Goal: Task Accomplishment & Management: Manage account settings

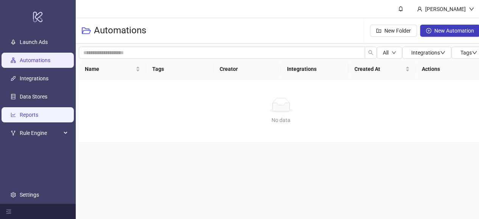
click at [28, 118] on link "Reports" at bounding box center [29, 115] width 19 height 6
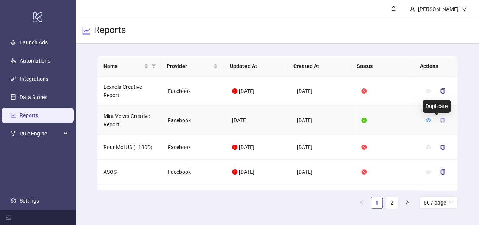
click at [440, 119] on icon "copy" at bounding box center [442, 119] width 5 height 5
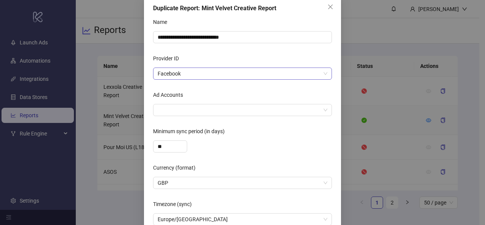
scroll to position [49, 0]
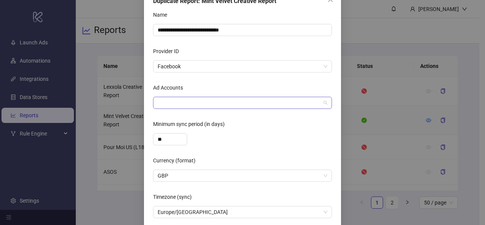
click at [289, 100] on div at bounding box center [239, 102] width 168 height 11
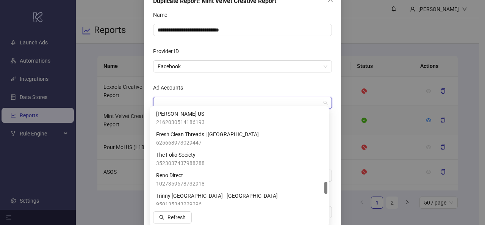
scroll to position [564, 0]
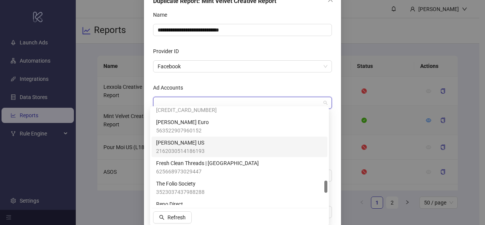
click at [228, 137] on div "[PERSON_NAME] US 2162030514186193" at bounding box center [239, 146] width 176 height 20
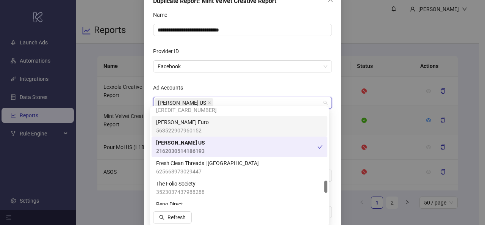
click at [225, 126] on div "[PERSON_NAME] Euro 563522907960152" at bounding box center [239, 126] width 167 height 17
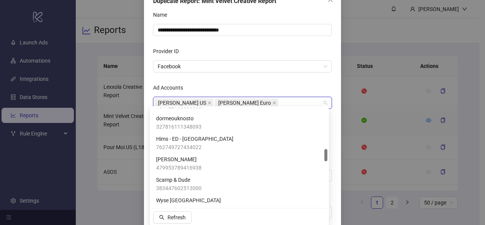
scroll to position [322, 0]
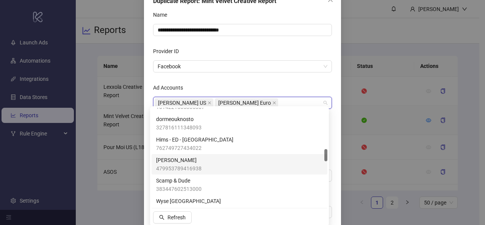
click at [226, 159] on div "[PERSON_NAME] 479953789416938" at bounding box center [239, 164] width 167 height 17
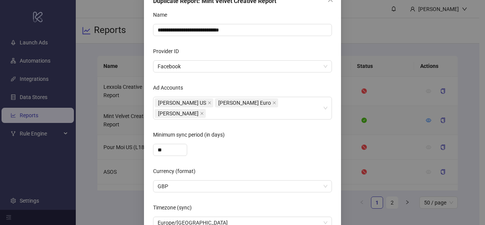
click at [294, 83] on div "Ad Accounts" at bounding box center [242, 88] width 179 height 15
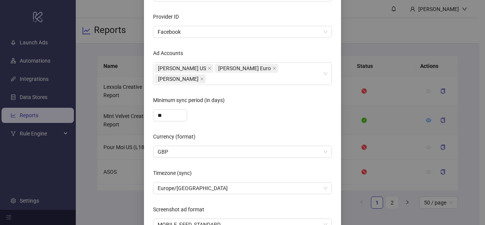
scroll to position [84, 0]
click at [176, 109] on div "**" at bounding box center [170, 115] width 34 height 12
click at [181, 111] on icon "up" at bounding box center [182, 112] width 3 height 3
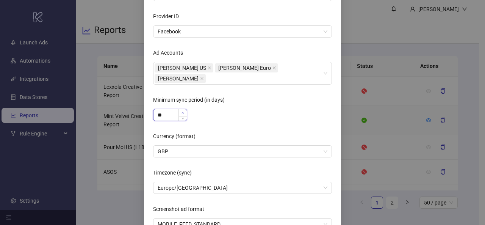
click at [181, 111] on icon "up" at bounding box center [182, 112] width 3 height 3
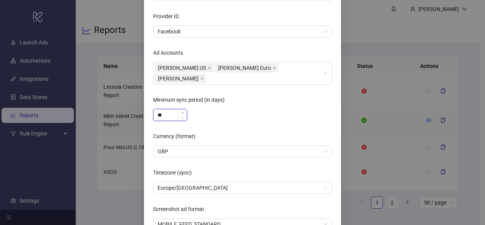
click at [181, 111] on icon "up" at bounding box center [182, 112] width 3 height 3
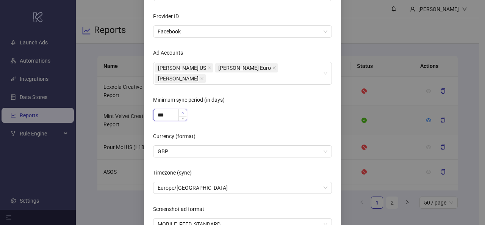
click at [181, 111] on icon "up" at bounding box center [182, 112] width 3 height 3
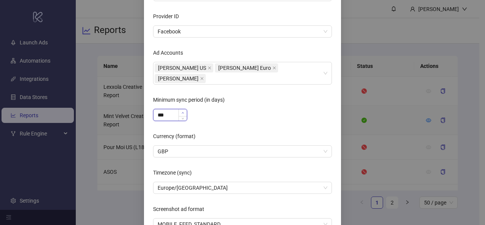
click at [181, 111] on icon "up" at bounding box center [182, 112] width 3 height 3
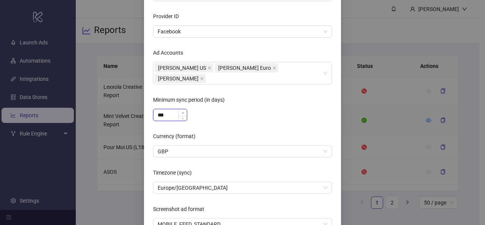
click at [181, 111] on icon "up" at bounding box center [182, 112] width 3 height 3
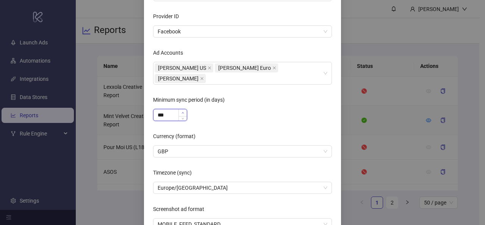
click at [181, 111] on icon "up" at bounding box center [182, 112] width 3 height 3
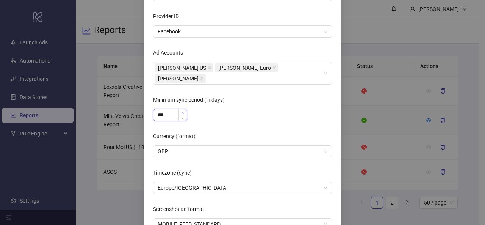
click at [181, 111] on icon "up" at bounding box center [182, 112] width 3 height 3
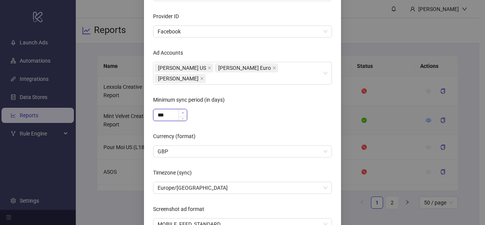
click at [181, 111] on icon "up" at bounding box center [182, 112] width 3 height 3
drag, startPoint x: 166, startPoint y: 103, endPoint x: 143, endPoint y: 103, distance: 23.1
click at [144, 103] on div "**********" at bounding box center [242, 106] width 197 height 304
type input "***"
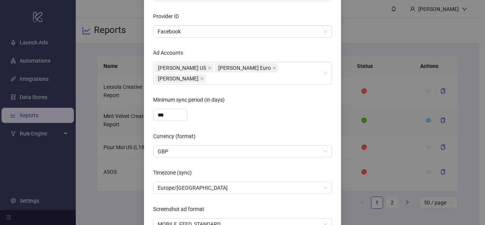
click at [206, 110] on form "**********" at bounding box center [242, 102] width 179 height 256
click at [193, 145] on span "GBP" at bounding box center [243, 150] width 170 height 11
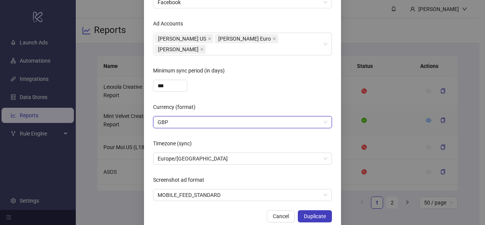
scroll to position [116, 0]
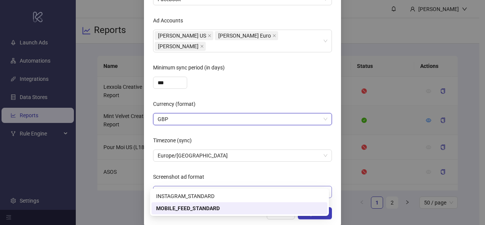
click at [237, 186] on span "MOBILE_FEED_STANDARD" at bounding box center [243, 191] width 170 height 11
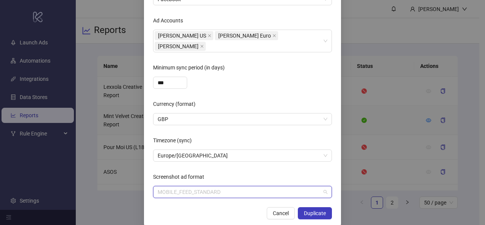
click at [237, 186] on span "MOBILE_FEED_STANDARD" at bounding box center [243, 191] width 170 height 11
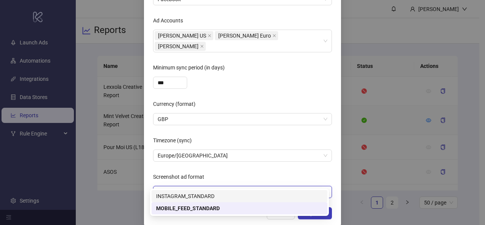
click at [234, 199] on div "INSTAGRAM_STANDARD" at bounding box center [239, 196] width 167 height 8
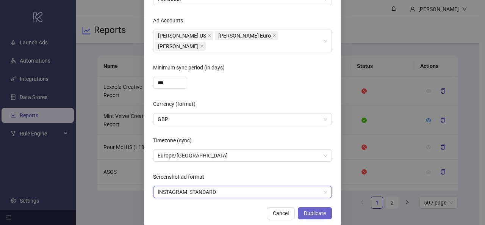
click at [312, 210] on span "Duplicate" at bounding box center [315, 213] width 22 height 6
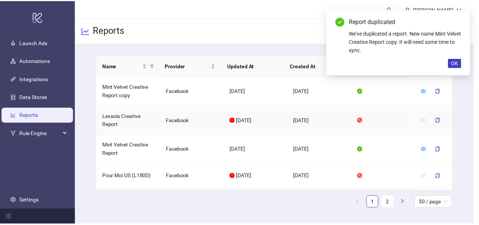
scroll to position [0, 0]
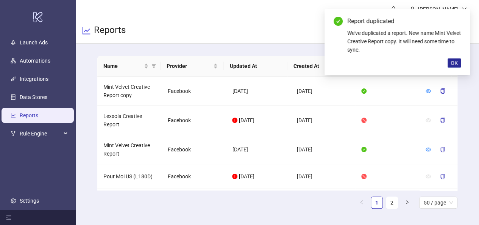
click at [453, 62] on span "OK" at bounding box center [454, 63] width 7 height 6
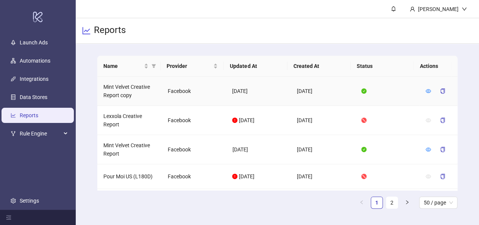
click at [126, 93] on td "Mint Velvet Creative Report copy" at bounding box center [129, 91] width 64 height 29
click at [426, 91] on icon "eye" at bounding box center [428, 90] width 5 height 5
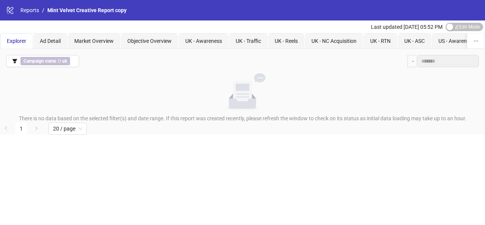
click at [106, 9] on span "Mint Velvet Creative Report copy" at bounding box center [86, 10] width 79 height 6
drag, startPoint x: 114, startPoint y: 9, endPoint x: 105, endPoint y: 28, distance: 20.5
click at [106, 27] on div "logo/logo-mobile Reports / Mint Velvet Creative Report copy Last updated [DATE]…" at bounding box center [242, 112] width 485 height 225
click at [86, 11] on span "Mint Velvet Creative Report copy" at bounding box center [86, 10] width 79 height 6
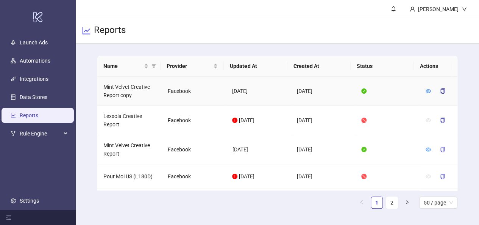
click at [131, 86] on td "Mint Velvet Creative Report copy" at bounding box center [129, 91] width 64 height 29
click at [133, 88] on td "Mint Velvet Creative Report copy" at bounding box center [129, 91] width 64 height 29
click at [426, 91] on icon "eye" at bounding box center [428, 90] width 5 height 5
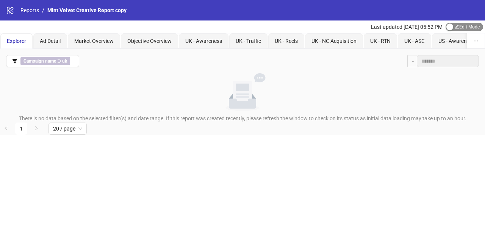
click at [463, 28] on span "Edit Mode Edit Mode" at bounding box center [463, 27] width 37 height 8
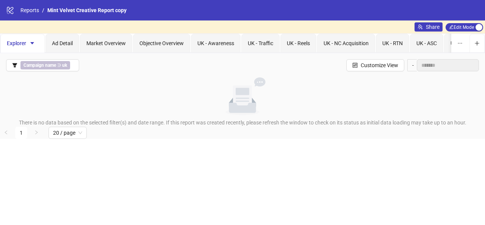
click at [117, 10] on span "Mint Velvet Creative Report copy" at bounding box center [86, 10] width 79 height 6
drag, startPoint x: 117, startPoint y: 10, endPoint x: 121, endPoint y: 33, distance: 23.0
click at [120, 32] on div "logo/logo-mobile Reports / Mint Velvet Creative Report copy Share Edit Mode Edi…" at bounding box center [242, 112] width 485 height 225
click at [108, 11] on span "Mint Velvet Creative Report copy" at bounding box center [86, 10] width 79 height 6
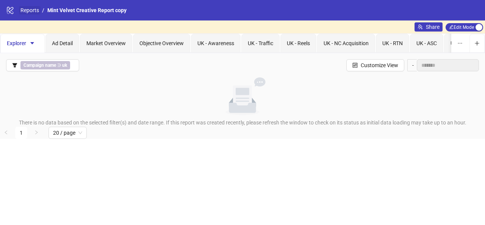
click at [21, 8] on link "Reports" at bounding box center [30, 10] width 22 height 8
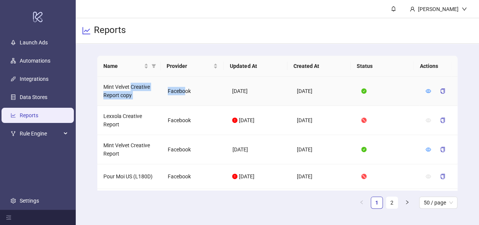
drag, startPoint x: 131, startPoint y: 89, endPoint x: 184, endPoint y: 94, distance: 53.2
click at [184, 94] on tr "Mint Velvet Creative Report copy Facebook [DATE] [DATE]" at bounding box center [277, 91] width 360 height 29
click at [294, 87] on td "[DATE]" at bounding box center [323, 91] width 64 height 29
click at [426, 90] on icon "eye" at bounding box center [428, 91] width 5 height 4
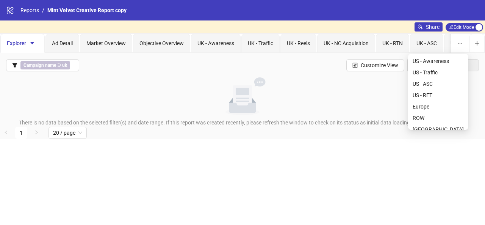
click at [457, 44] on icon "ellipsis" at bounding box center [459, 43] width 5 height 5
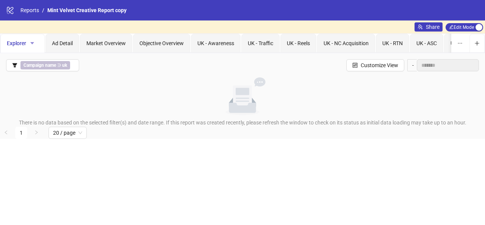
click at [36, 40] on button "button" at bounding box center [32, 43] width 12 height 12
click at [95, 12] on span "Mint Velvet Creative Report copy" at bounding box center [86, 10] width 79 height 6
click at [63, 48] on div "Ad Detail" at bounding box center [62, 43] width 34 height 19
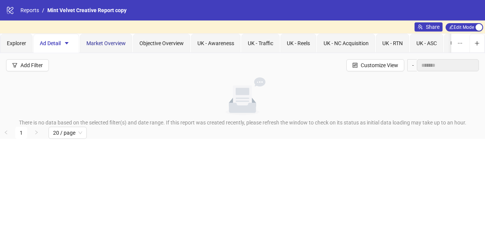
click at [119, 40] on span "Market Overview" at bounding box center [105, 43] width 39 height 6
click at [465, 28] on span "Edit Mode Edit Mode" at bounding box center [463, 27] width 37 height 8
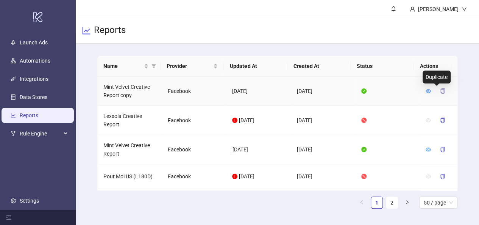
click at [440, 90] on icon "copy" at bounding box center [442, 90] width 5 height 5
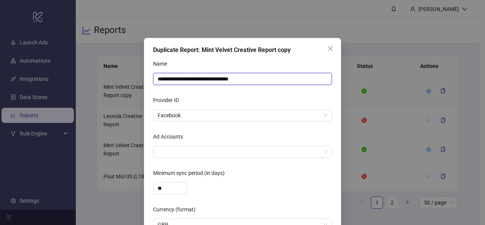
drag, startPoint x: 251, startPoint y: 79, endPoint x: 108, endPoint y: 75, distance: 142.8
click at [108, 75] on div "**********" at bounding box center [242, 112] width 485 height 225
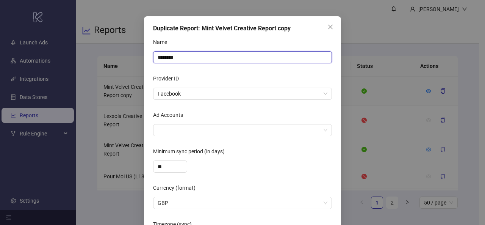
scroll to position [23, 0]
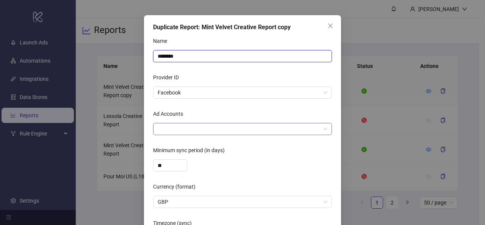
click at [198, 124] on div at bounding box center [239, 128] width 168 height 11
type input "*******"
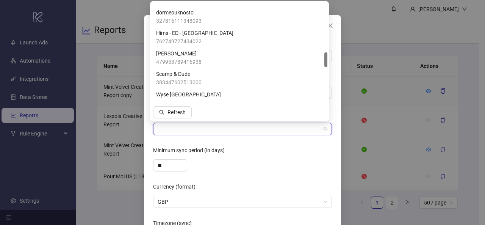
scroll to position [323, 0]
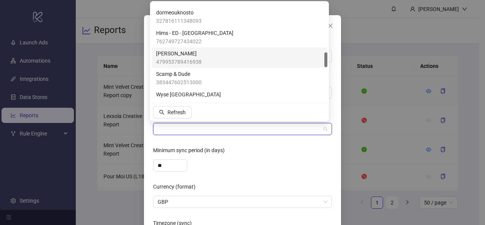
click at [200, 61] on span "479953789416938" at bounding box center [178, 62] width 45 height 8
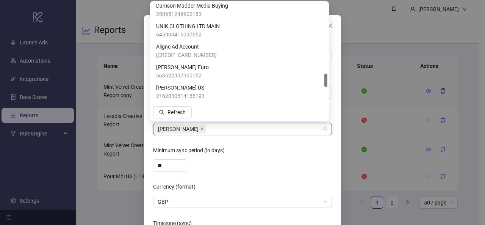
scroll to position [515, 0]
click at [211, 66] on div "[PERSON_NAME] Euro 563522907960152" at bounding box center [239, 70] width 167 height 17
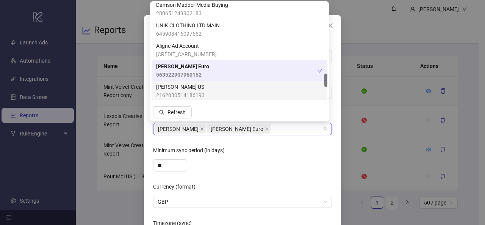
click at [217, 85] on div "[PERSON_NAME] US 2162030514186193" at bounding box center [239, 91] width 167 height 17
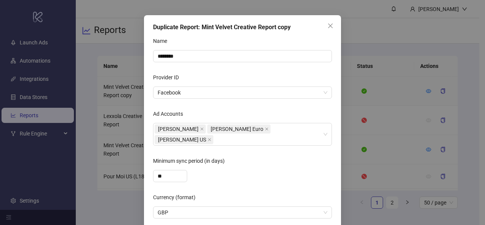
click at [211, 155] on label "Minimum sync period (in days)" at bounding box center [191, 161] width 77 height 12
click at [187, 170] on input "**" at bounding box center [169, 175] width 33 height 11
drag, startPoint x: 173, startPoint y: 164, endPoint x: 150, endPoint y: 166, distance: 23.9
click at [150, 166] on div "Duplicate Report: Mint Velvet Creative Report copy Name ******* Provider ID Fac…" at bounding box center [242, 167] width 197 height 304
type input "***"
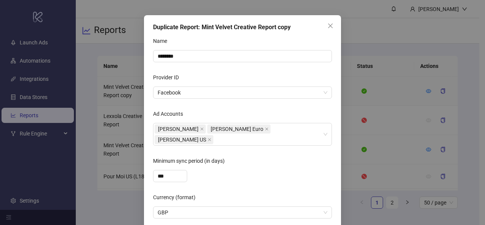
click at [208, 172] on form "Name ******* Provider ID Facebook Ad Accounts [PERSON_NAME] [PERSON_NAME] Euro …" at bounding box center [242, 163] width 179 height 256
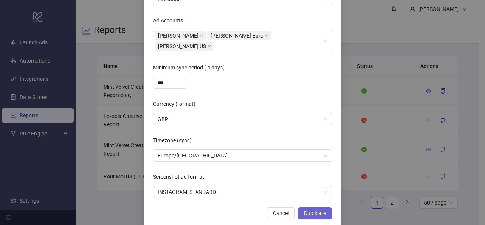
click at [317, 210] on span "Duplicate" at bounding box center [315, 213] width 22 height 6
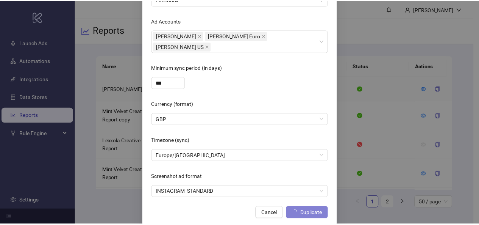
scroll to position [78, 0]
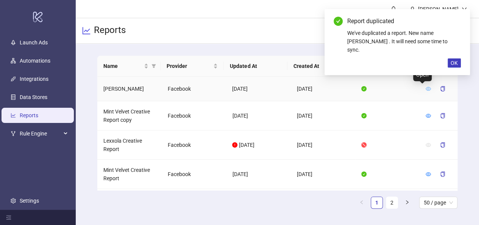
click at [426, 87] on icon "eye" at bounding box center [428, 89] width 5 height 4
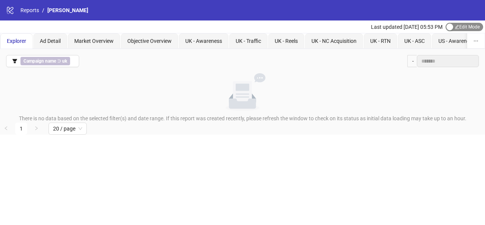
click at [453, 28] on span "Edit Mode Edit Mode" at bounding box center [463, 27] width 37 height 8
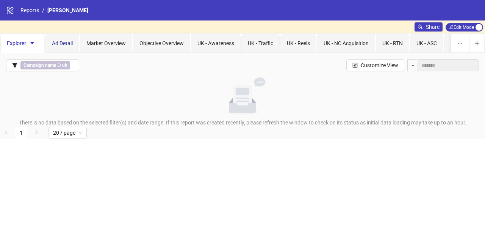
click at [69, 46] on span "Ad Detail" at bounding box center [62, 43] width 21 height 6
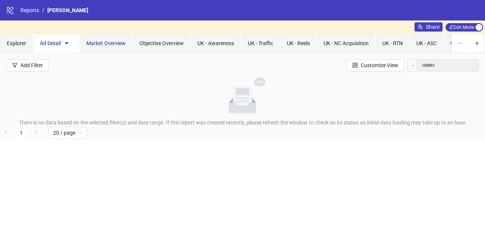
click at [115, 42] on span "Market Overview" at bounding box center [105, 43] width 39 height 6
click at [155, 46] on span "Objective Overview" at bounding box center [161, 43] width 44 height 6
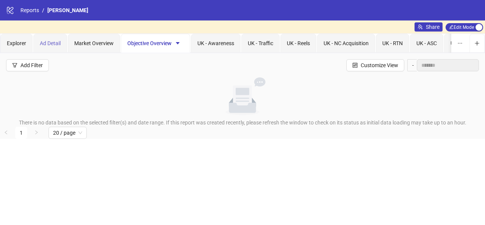
click at [47, 47] on div "Ad Detail" at bounding box center [50, 43] width 34 height 19
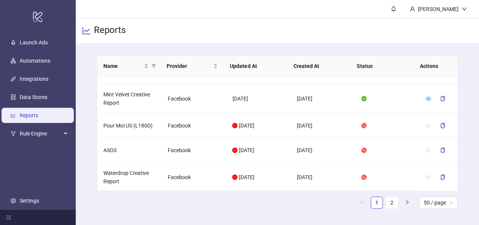
scroll to position [75, 0]
click at [426, 97] on icon "eye" at bounding box center [428, 99] width 5 height 4
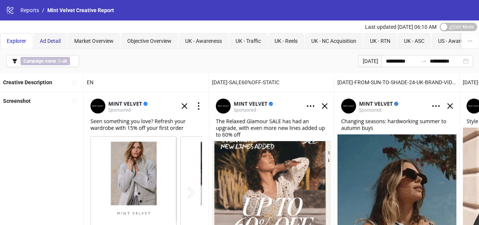
click at [60, 41] on span "Ad Detail" at bounding box center [50, 41] width 21 height 6
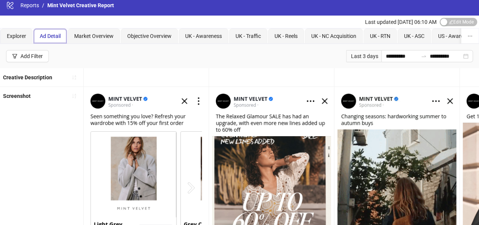
scroll to position [5, 0]
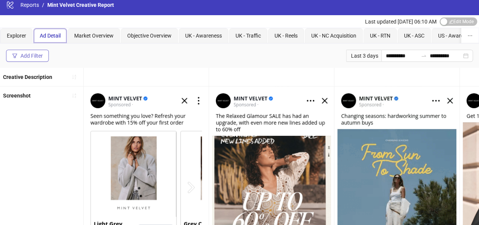
click at [22, 54] on div "Add Filter" at bounding box center [31, 56] width 22 height 6
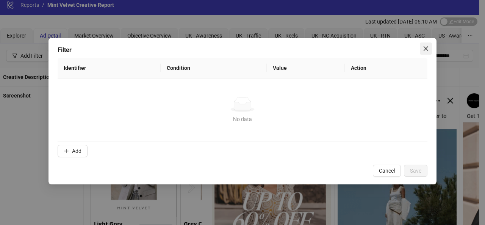
click at [422, 46] on span "Close" at bounding box center [426, 48] width 12 height 6
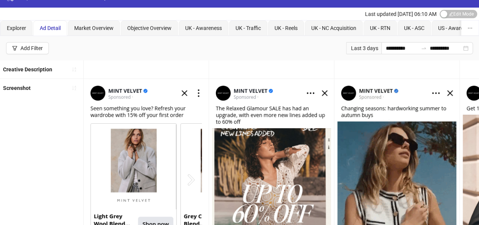
scroll to position [0, 0]
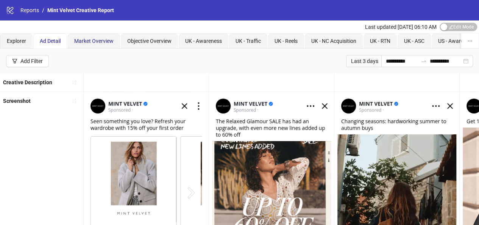
click at [83, 45] on div "Market Overview" at bounding box center [93, 41] width 39 height 8
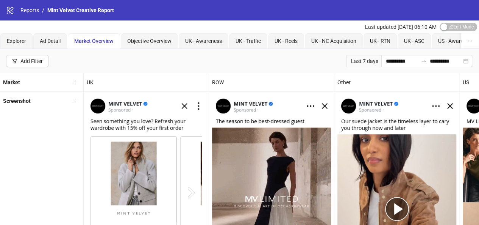
click at [39, 81] on div "Market" at bounding box center [41, 82] width 83 height 18
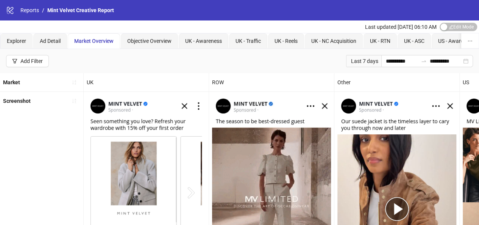
click at [37, 103] on div "Screenshot" at bounding box center [41, 101] width 83 height 18
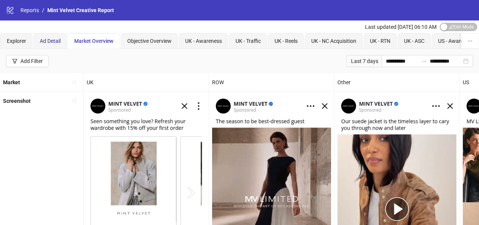
click at [54, 42] on span "Ad Detail" at bounding box center [50, 41] width 21 height 6
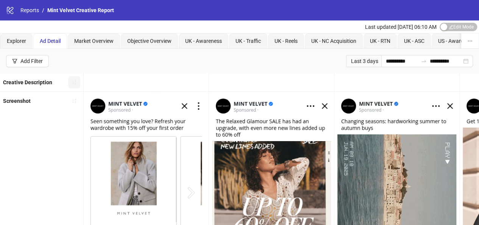
click at [72, 81] on icon "sort-ascending" at bounding box center [74, 82] width 5 height 5
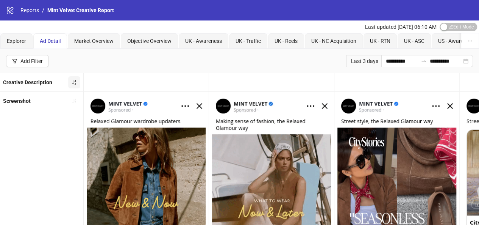
click at [44, 85] on div "Creative Description" at bounding box center [27, 82] width 49 height 12
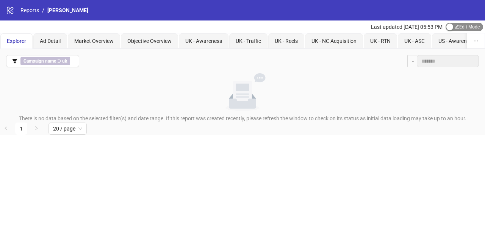
click at [456, 23] on span "Edit Mode Edit Mode" at bounding box center [463, 27] width 37 height 8
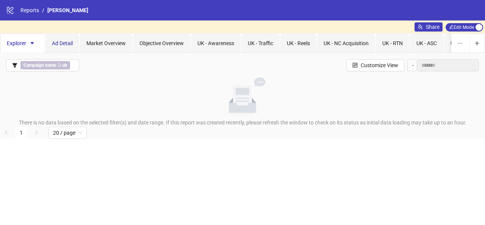
click at [64, 41] on span "Ad Detail" at bounding box center [62, 43] width 21 height 6
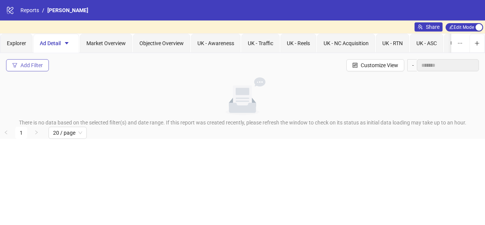
click at [33, 68] on button "Add Filter" at bounding box center [27, 65] width 43 height 12
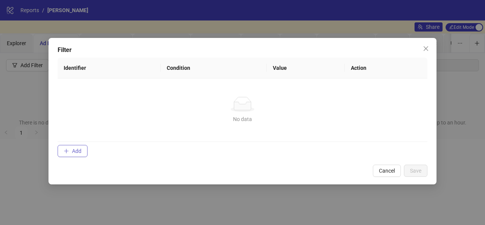
click at [75, 150] on span "Add" at bounding box center [76, 151] width 9 height 6
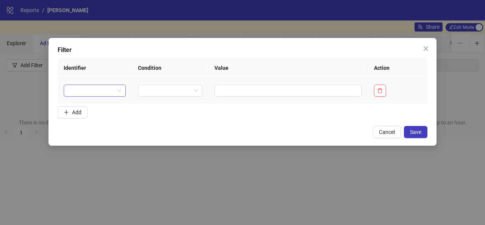
click at [91, 92] on input "search" at bounding box center [91, 90] width 46 height 11
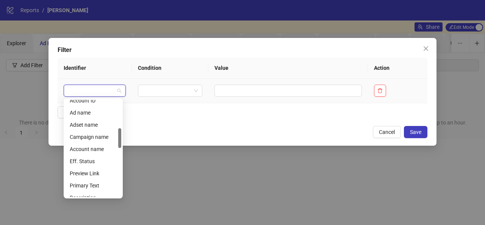
scroll to position [138, 0]
click at [90, 116] on div "Ad name" at bounding box center [93, 113] width 47 height 8
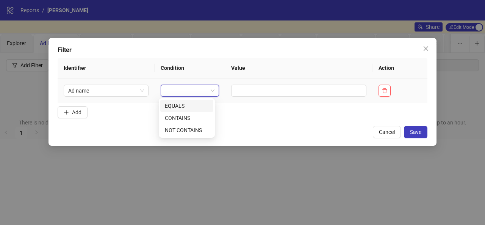
click at [186, 88] on input "search" at bounding box center [186, 90] width 42 height 11
click at [188, 109] on div "EQUALS" at bounding box center [187, 105] width 44 height 8
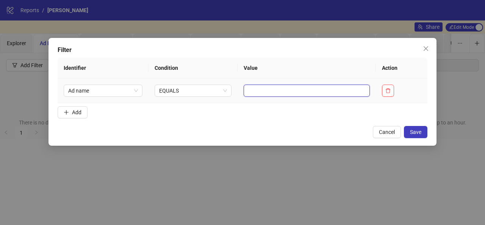
click at [247, 92] on input "text" at bounding box center [307, 90] width 126 height 12
click at [122, 95] on span "Ad name" at bounding box center [103, 90] width 70 height 11
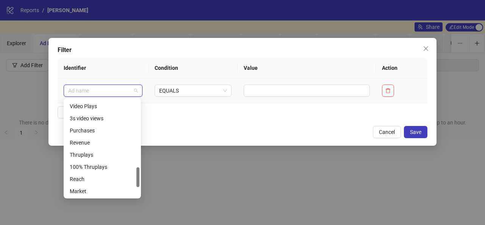
scroll to position [376, 0]
click at [113, 179] on div "Creative Description" at bounding box center [102, 178] width 65 height 8
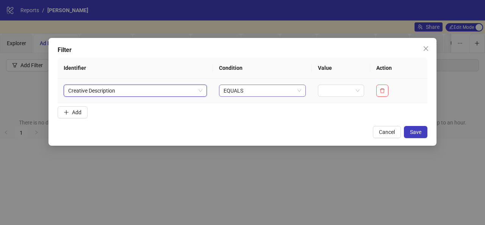
click at [267, 89] on span "EQUALS" at bounding box center [262, 90] width 78 height 11
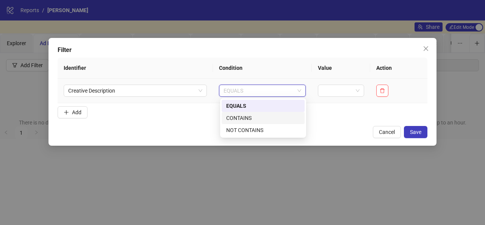
click at [283, 112] on div "CONTAINS" at bounding box center [263, 118] width 83 height 12
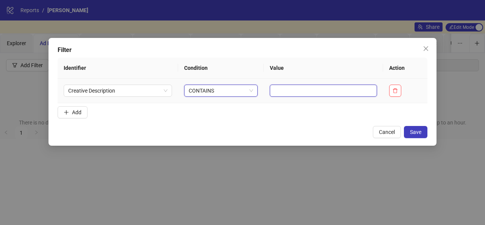
click at [343, 89] on input "text" at bounding box center [323, 90] width 107 height 12
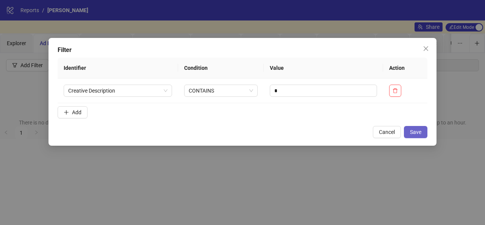
click at [414, 131] on span "Save" at bounding box center [415, 132] width 11 height 6
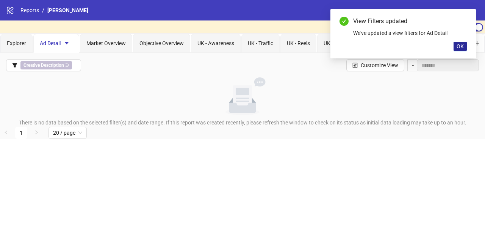
click at [460, 46] on span "OK" at bounding box center [459, 46] width 7 height 6
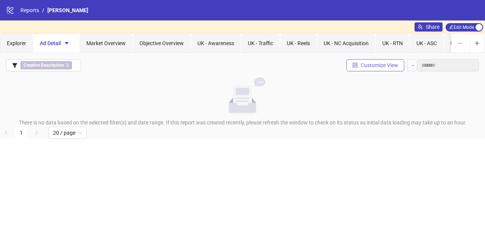
click at [362, 64] on span "Customize View" at bounding box center [379, 65] width 37 height 6
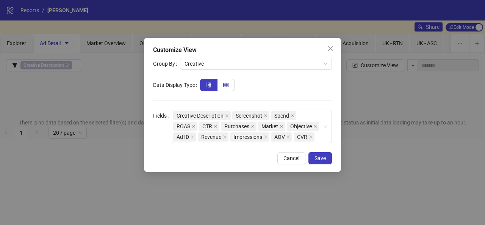
click at [221, 86] on label at bounding box center [225, 85] width 17 height 12
click at [313, 154] on button "Save" at bounding box center [319, 158] width 23 height 12
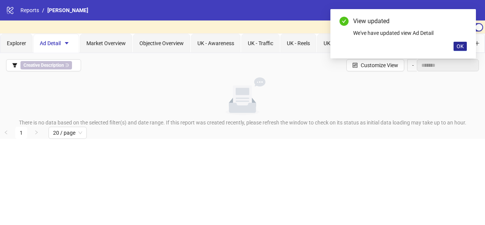
click at [457, 47] on span "OK" at bounding box center [459, 46] width 7 height 6
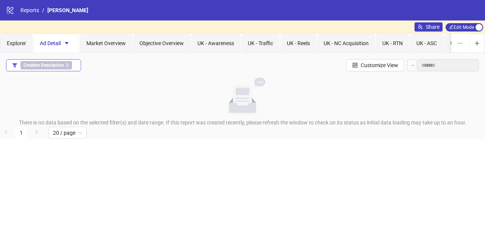
click at [65, 65] on span "Creative Description ∋" at bounding box center [46, 65] width 52 height 8
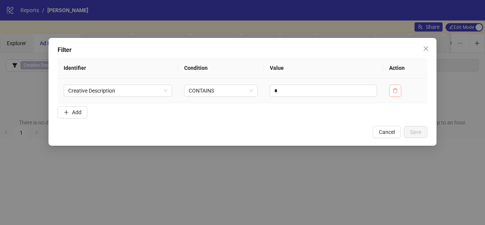
click at [398, 92] on icon "delete" at bounding box center [394, 90] width 5 height 5
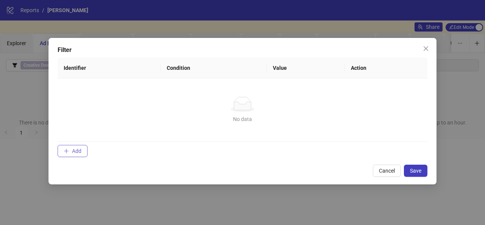
click at [67, 152] on icon "plus" at bounding box center [66, 150] width 5 height 5
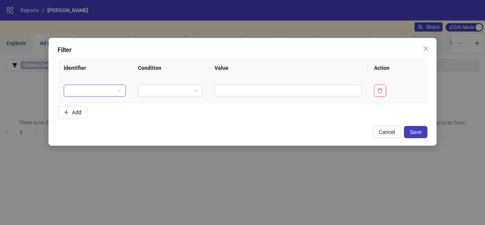
click at [81, 94] on input "search" at bounding box center [91, 90] width 46 height 11
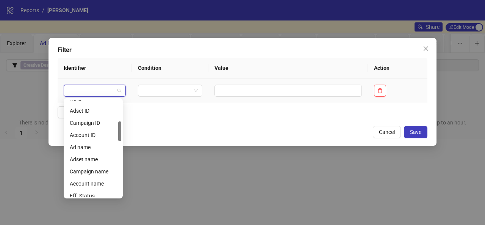
scroll to position [105, 0]
click at [93, 147] on div "Ad name" at bounding box center [93, 146] width 47 height 8
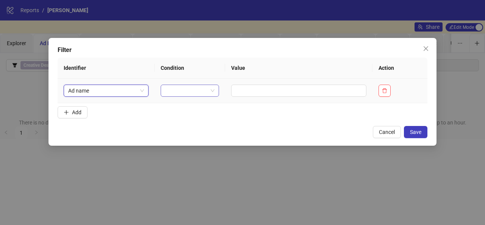
click at [194, 85] on input "search" at bounding box center [186, 90] width 42 height 11
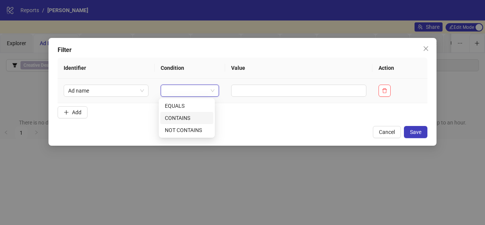
click at [188, 116] on div "CONTAINS" at bounding box center [187, 118] width 44 height 8
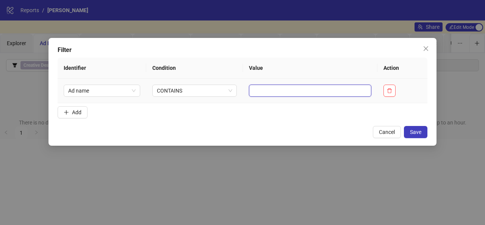
click at [279, 87] on input "text" at bounding box center [310, 90] width 122 height 12
type input "*"
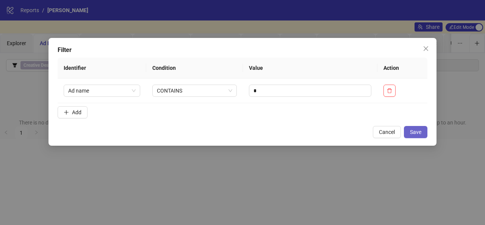
click at [417, 130] on span "Save" at bounding box center [415, 132] width 11 height 6
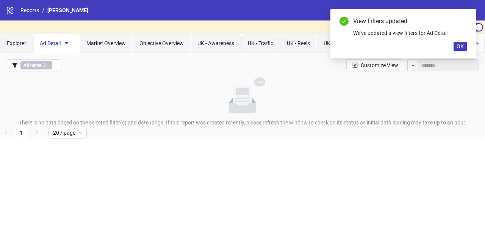
click at [467, 46] on div "View Filters updated We've updated a view filters for Ad Detail OK" at bounding box center [402, 33] width 145 height 49
click at [461, 48] on span "OK" at bounding box center [459, 46] width 7 height 6
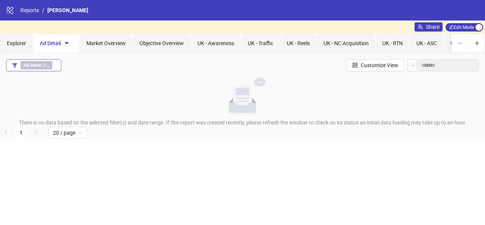
click at [46, 63] on span "Ad name ∋ _" at bounding box center [36, 65] width 32 height 8
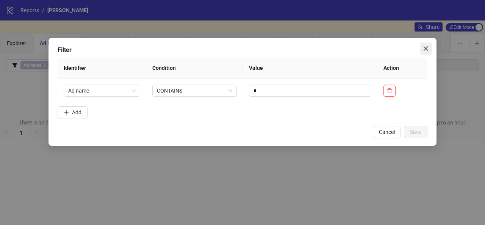
click at [422, 48] on span "Close" at bounding box center [426, 48] width 12 height 6
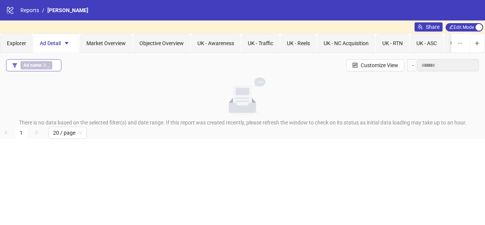
click at [52, 64] on div "Ad name ∋ _" at bounding box center [37, 65] width 35 height 8
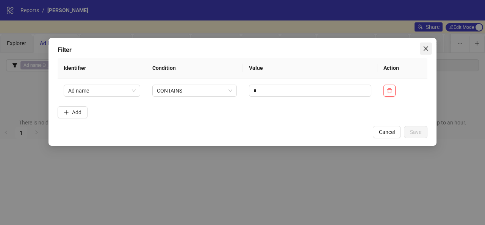
click at [428, 47] on icon "close" at bounding box center [426, 48] width 6 height 6
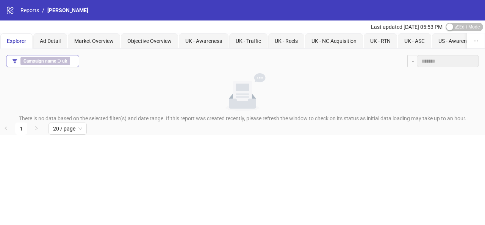
click at [67, 59] on span "Campaign name ∋ uk" at bounding box center [45, 61] width 50 height 8
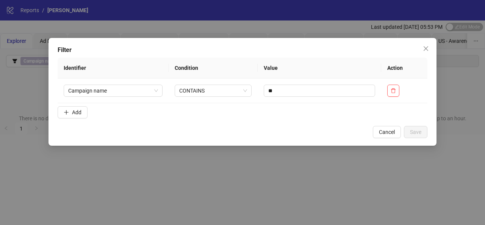
click at [24, 44] on div "Filter Identifier Condition Value Action Campaign name CONTAINS ** Add Cancel S…" at bounding box center [242, 112] width 485 height 225
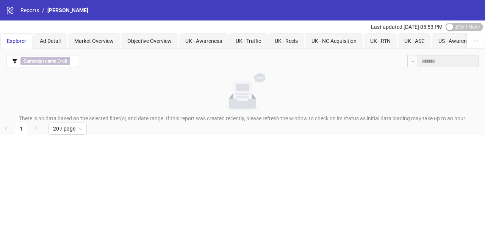
click at [25, 46] on div "Explorer" at bounding box center [16, 40] width 32 height 15
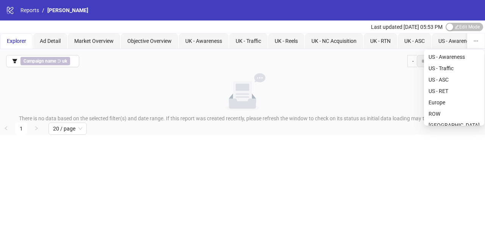
click at [479, 42] on button "button" at bounding box center [475, 40] width 17 height 15
click at [450, 66] on span "US - Traffic" at bounding box center [440, 68] width 25 height 6
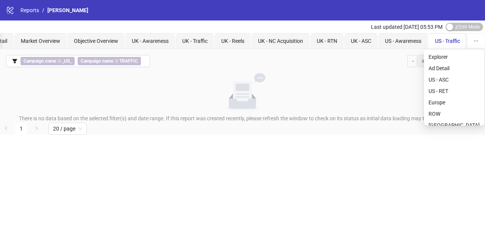
click at [471, 43] on button "button" at bounding box center [475, 40] width 17 height 15
click at [442, 57] on span "Explorer" at bounding box center [437, 57] width 19 height 6
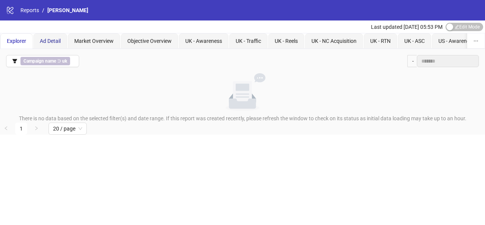
click at [48, 40] on span "Ad Detail" at bounding box center [50, 41] width 21 height 6
click at [85, 40] on span "Market Overview" at bounding box center [93, 41] width 39 height 6
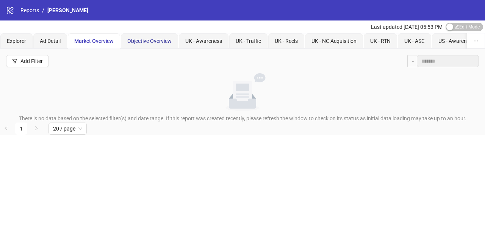
click at [131, 44] on span "Objective Overview" at bounding box center [149, 41] width 44 height 6
click at [92, 41] on span "Market Overview" at bounding box center [93, 41] width 39 height 6
click at [22, 62] on div "Add Filter" at bounding box center [31, 61] width 22 height 6
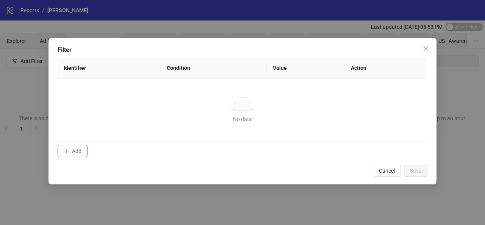
click at [72, 145] on button "Add" at bounding box center [73, 151] width 30 height 12
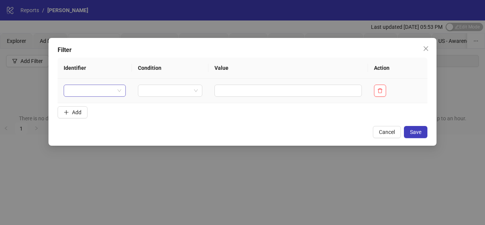
click at [77, 92] on input "search" at bounding box center [91, 90] width 46 height 11
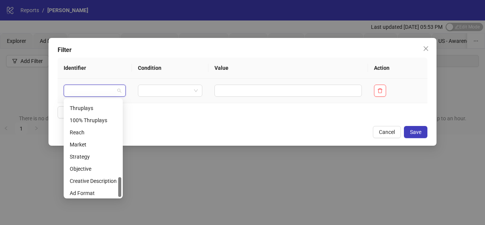
scroll to position [376, 0]
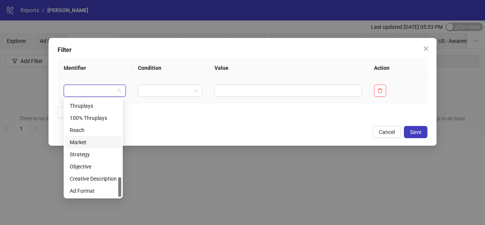
click at [101, 141] on div "Market" at bounding box center [93, 142] width 47 height 8
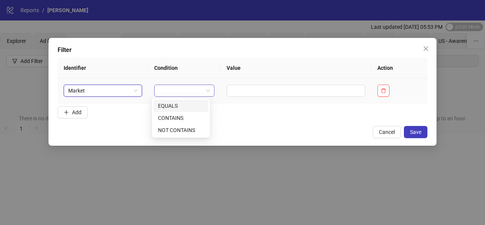
click at [208, 86] on div at bounding box center [184, 90] width 60 height 12
click at [195, 106] on div "EQUALS" at bounding box center [181, 105] width 46 height 8
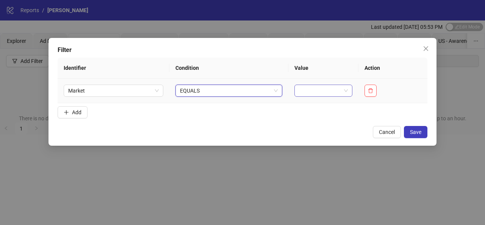
click at [304, 95] on input "search" at bounding box center [320, 90] width 42 height 11
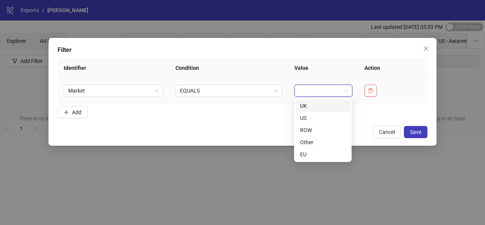
click at [308, 106] on div "UK" at bounding box center [322, 105] width 45 height 8
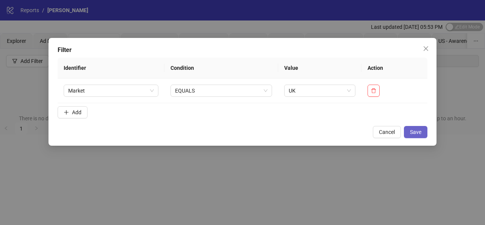
click at [418, 130] on span "Save" at bounding box center [415, 132] width 11 height 6
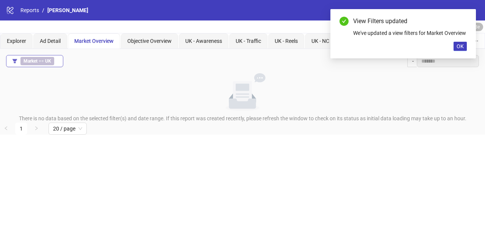
click at [48, 61] on b "UK" at bounding box center [48, 60] width 6 height 5
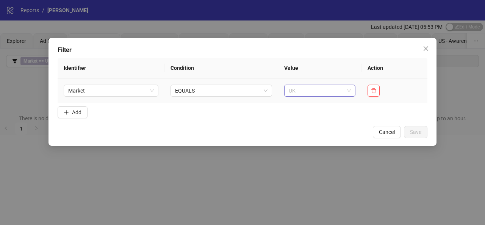
click at [327, 88] on span "UK" at bounding box center [320, 90] width 62 height 11
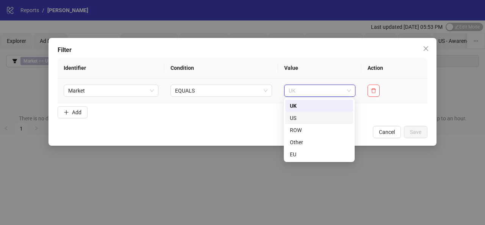
click at [320, 117] on div "US" at bounding box center [319, 118] width 59 height 8
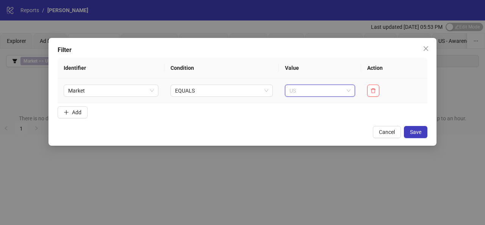
click at [331, 89] on span "US" at bounding box center [319, 90] width 61 height 11
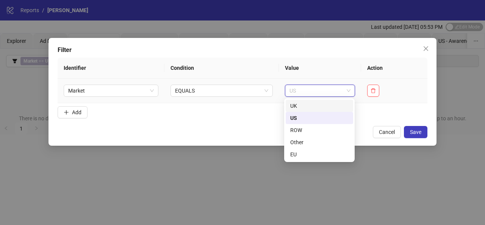
click at [323, 103] on div "UK" at bounding box center [319, 105] width 58 height 8
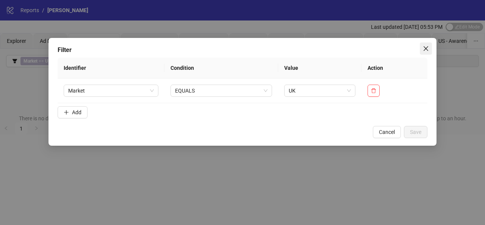
click at [423, 51] on icon "close" at bounding box center [426, 48] width 6 height 6
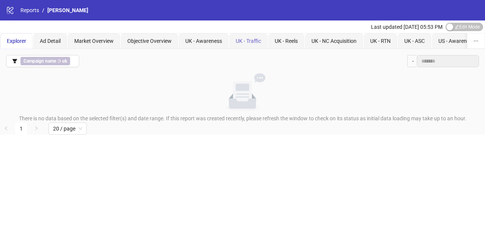
click at [229, 42] on div "UK - Traffic" at bounding box center [248, 40] width 38 height 15
click at [237, 45] on div "UK - Traffic" at bounding box center [248, 41] width 25 height 8
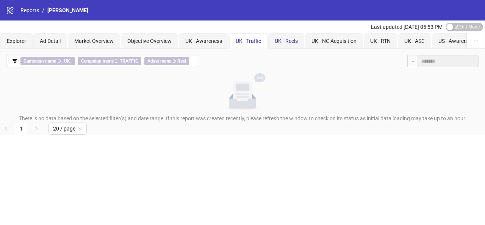
click at [279, 41] on span "UK - Reels" at bounding box center [286, 41] width 23 height 6
click at [308, 42] on div "UK - NC Acquisition" at bounding box center [334, 40] width 58 height 15
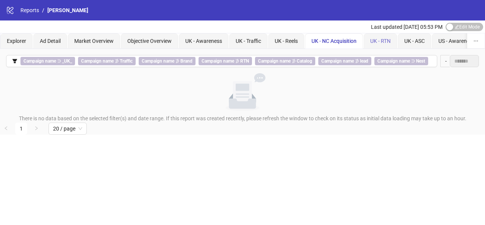
click at [365, 42] on div "UK - RTN" at bounding box center [380, 40] width 33 height 15
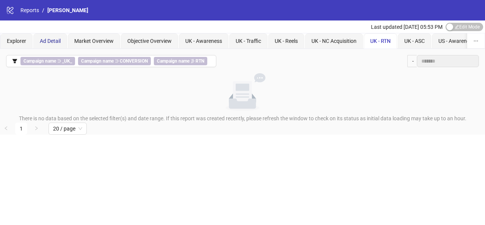
click at [50, 43] on span "Ad Detail" at bounding box center [50, 41] width 21 height 6
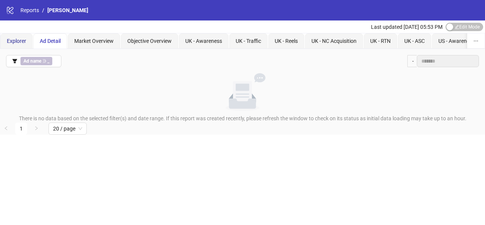
click at [19, 38] on span "Explorer" at bounding box center [16, 41] width 19 height 6
